Goal: Transaction & Acquisition: Purchase product/service

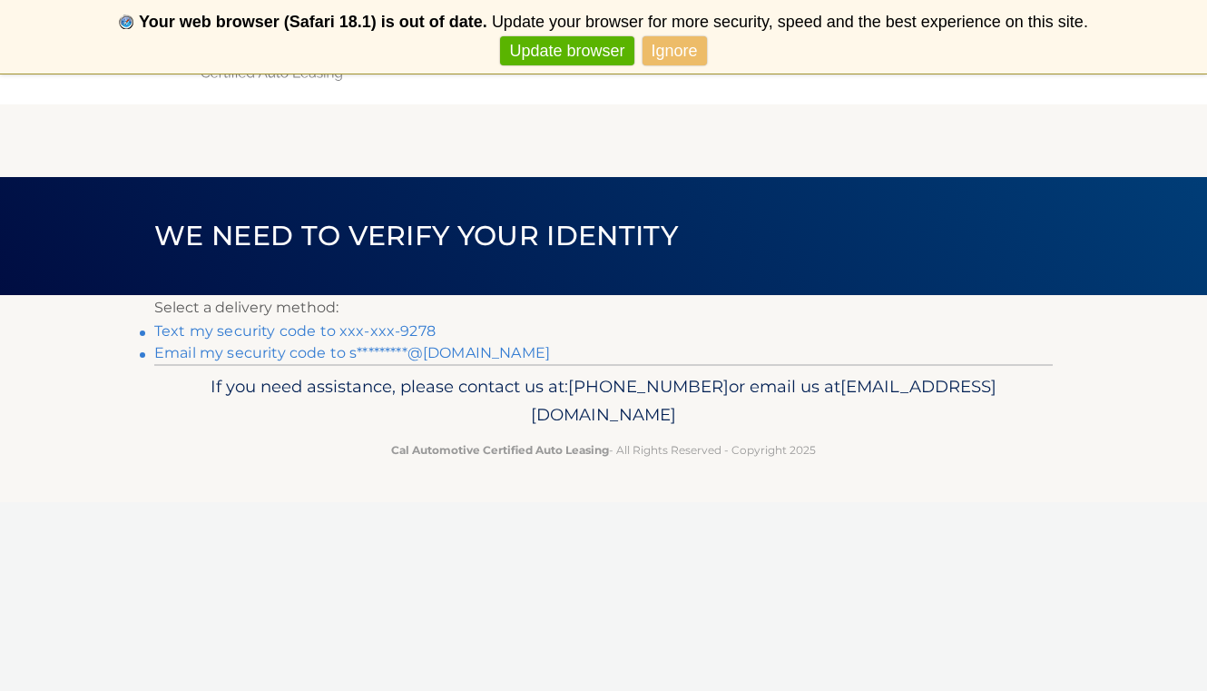
click at [270, 328] on link "Text my security code to xxx-xxx-9278" at bounding box center [294, 330] width 281 height 17
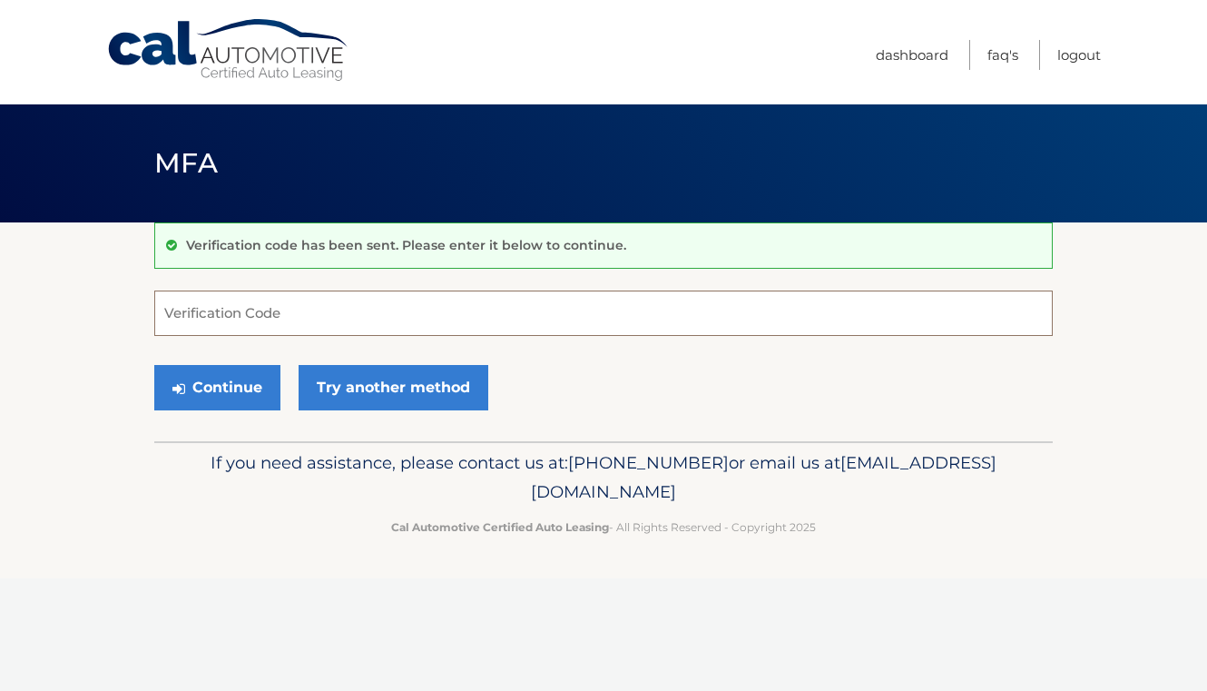
click at [270, 328] on input "Verification Code" at bounding box center [603, 312] width 898 height 45
type input "715866"
click at [203, 406] on button "Continue" at bounding box center [217, 387] width 126 height 45
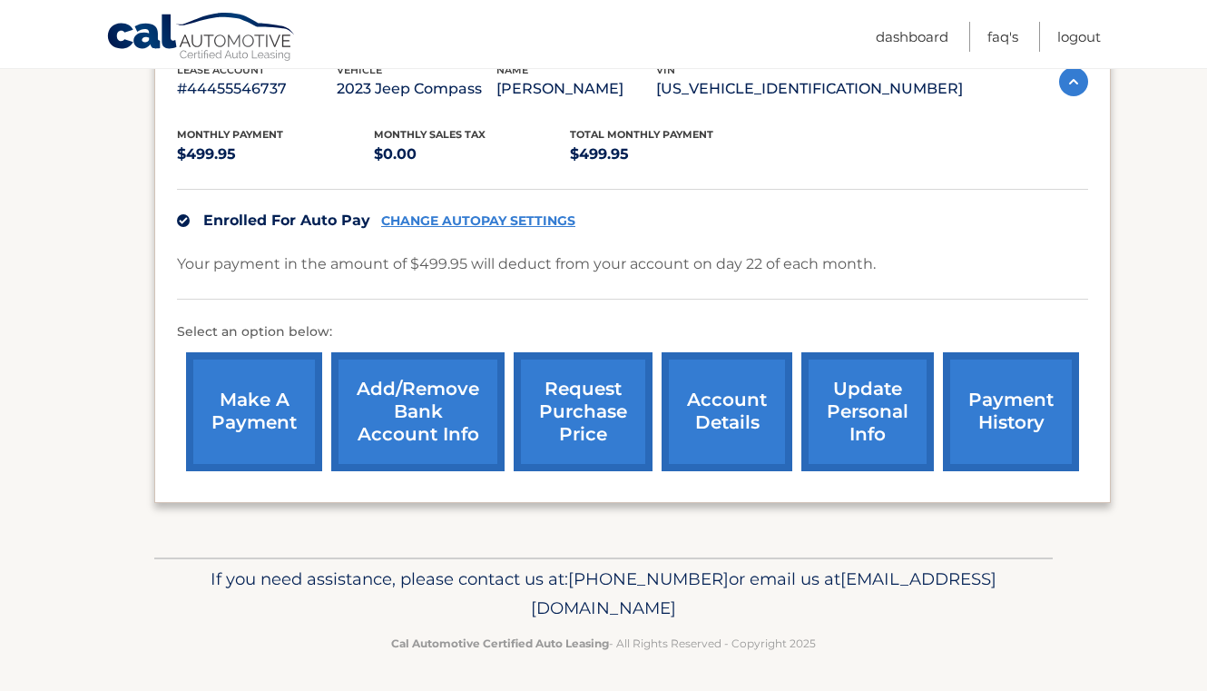
scroll to position [203, 0]
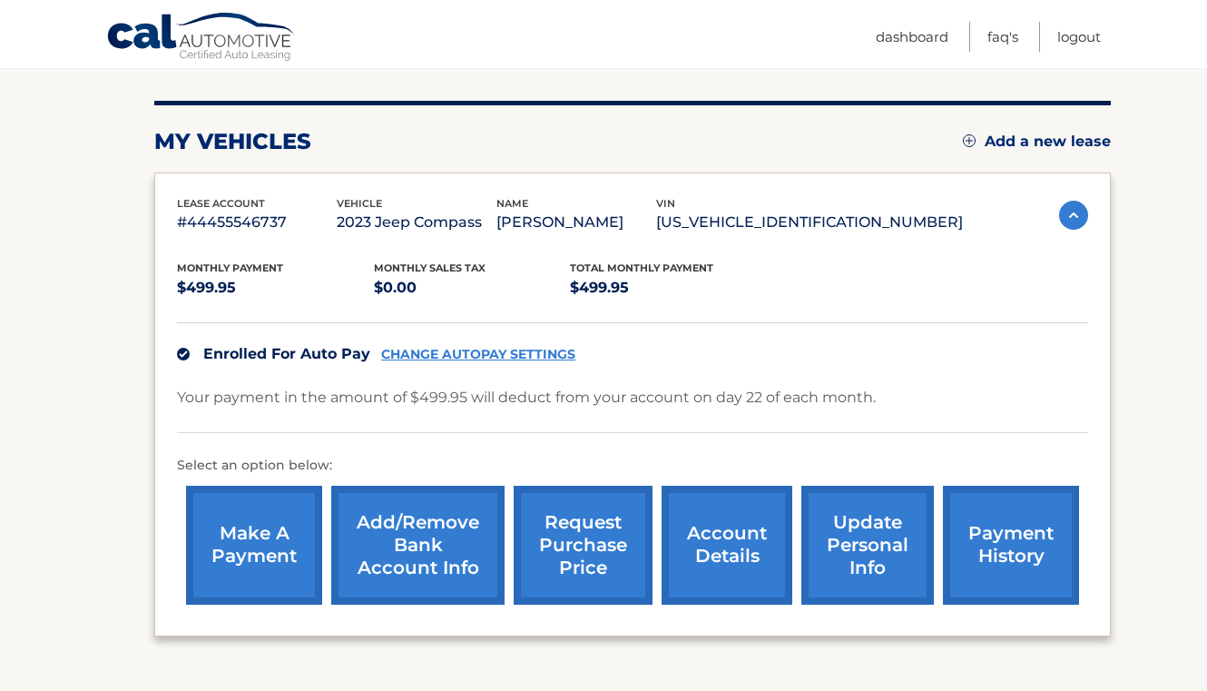
click at [257, 578] on link "make a payment" at bounding box center [254, 545] width 136 height 119
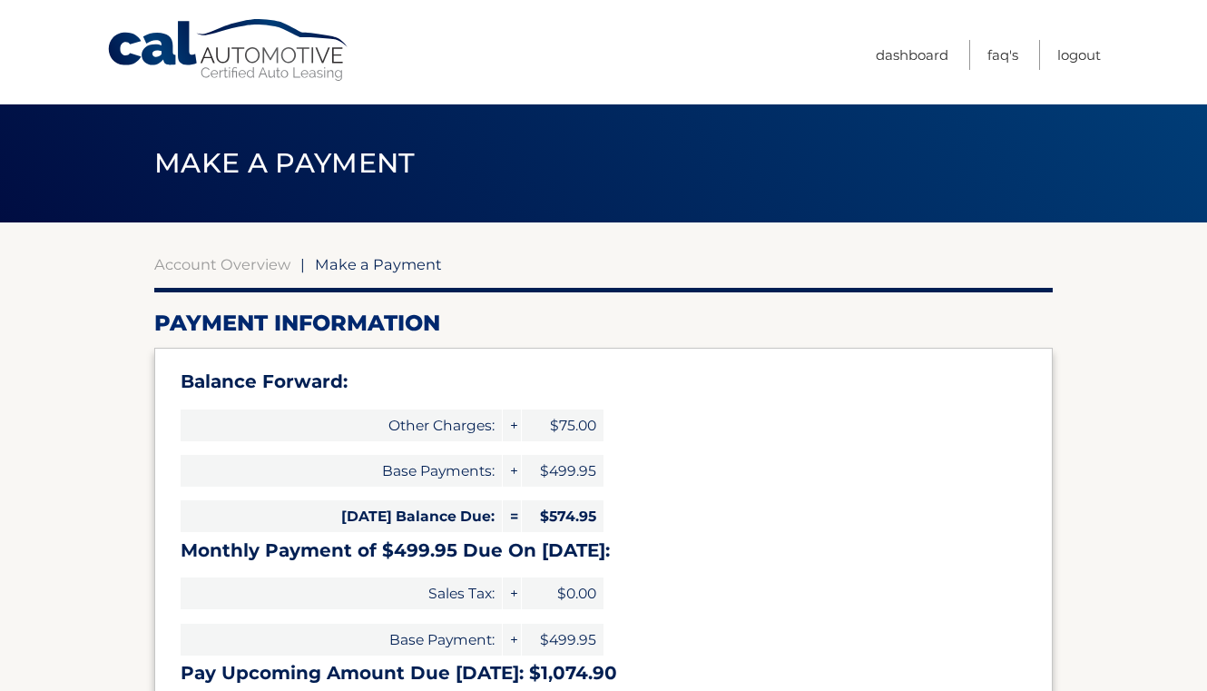
select select "NzY3N2VlY2YtOGY4MC00NjNiLWJhOWEtZTEwNGYzNTJiZWE5"
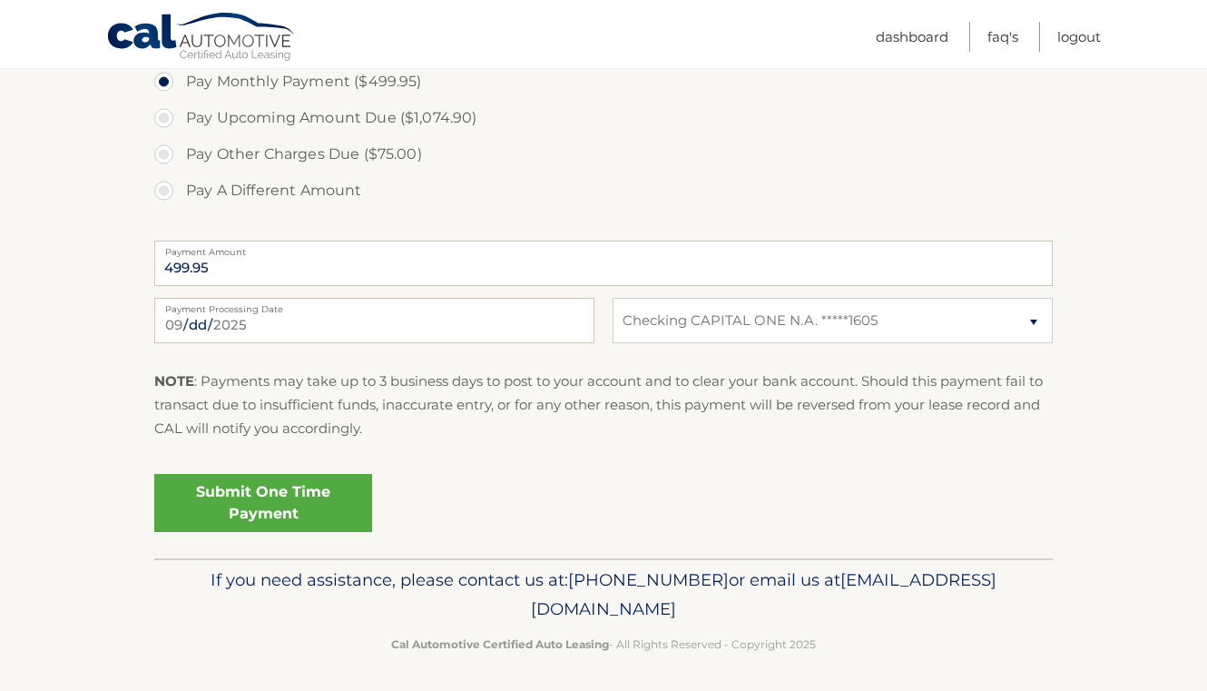
scroll to position [832, 0]
click at [307, 503] on link "Submit One Time Payment" at bounding box center [263, 504] width 218 height 58
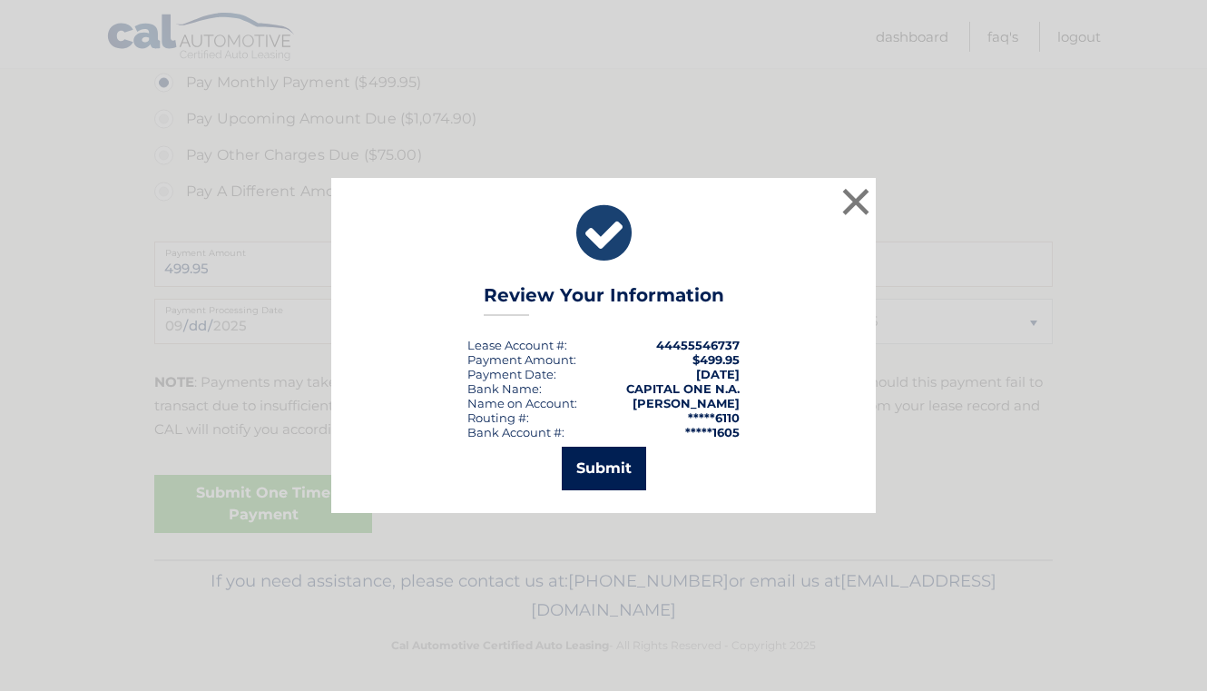
click at [606, 457] on button "Submit" at bounding box center [604, 468] width 84 height 44
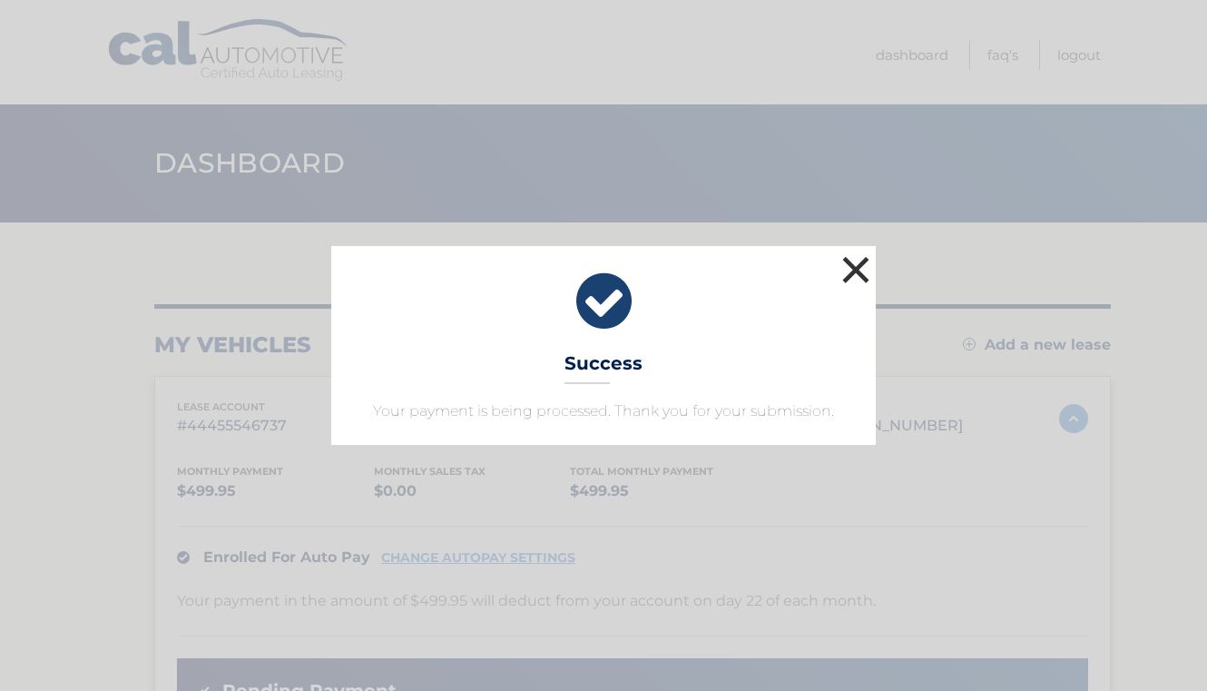
click at [839, 280] on button "×" at bounding box center [856, 269] width 36 height 36
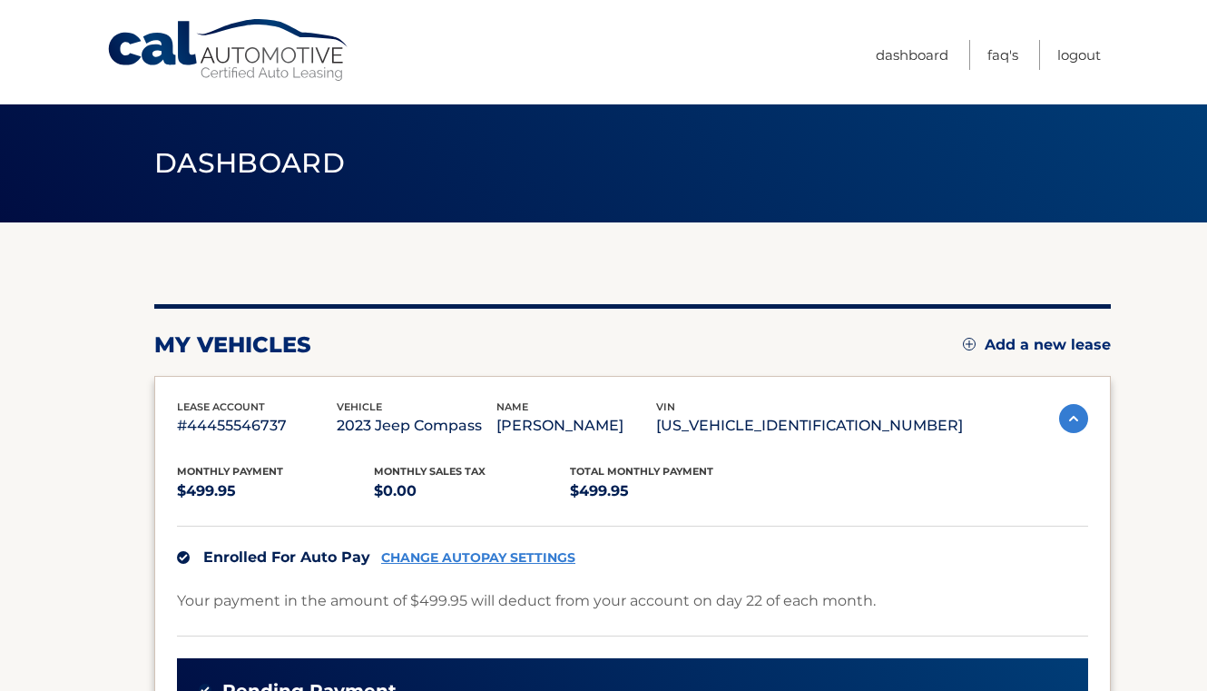
click at [622, 235] on div "my vehicles Add a new lease lease account #44455546737 vehicle 2023 Jeep Compas…" at bounding box center [632, 618] width 956 height 793
click at [640, 282] on div "my vehicles Add a new lease lease account #44455546737 vehicle 2023 Jeep Compas…" at bounding box center [632, 618] width 956 height 793
